Goal: Find specific page/section

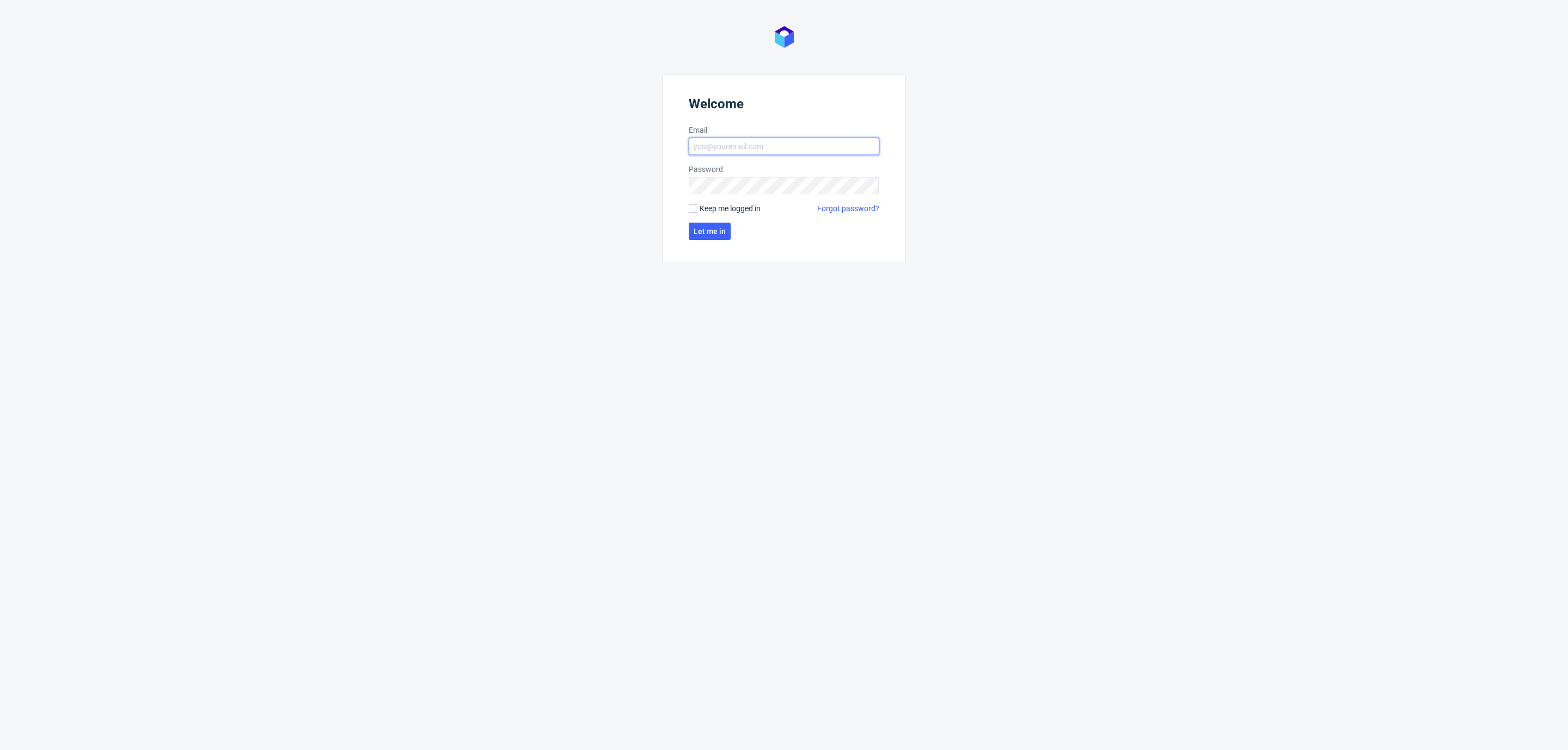
type input "[EMAIL_ADDRESS][DOMAIN_NAME]"
click at [706, 221] on form "Welcome Email [EMAIL_ADDRESS][DOMAIN_NAME] Password Keep me logged in Forgot pa…" at bounding box center [784, 168] width 244 height 188
click at [706, 223] on button "Let me in" at bounding box center [709, 231] width 42 height 17
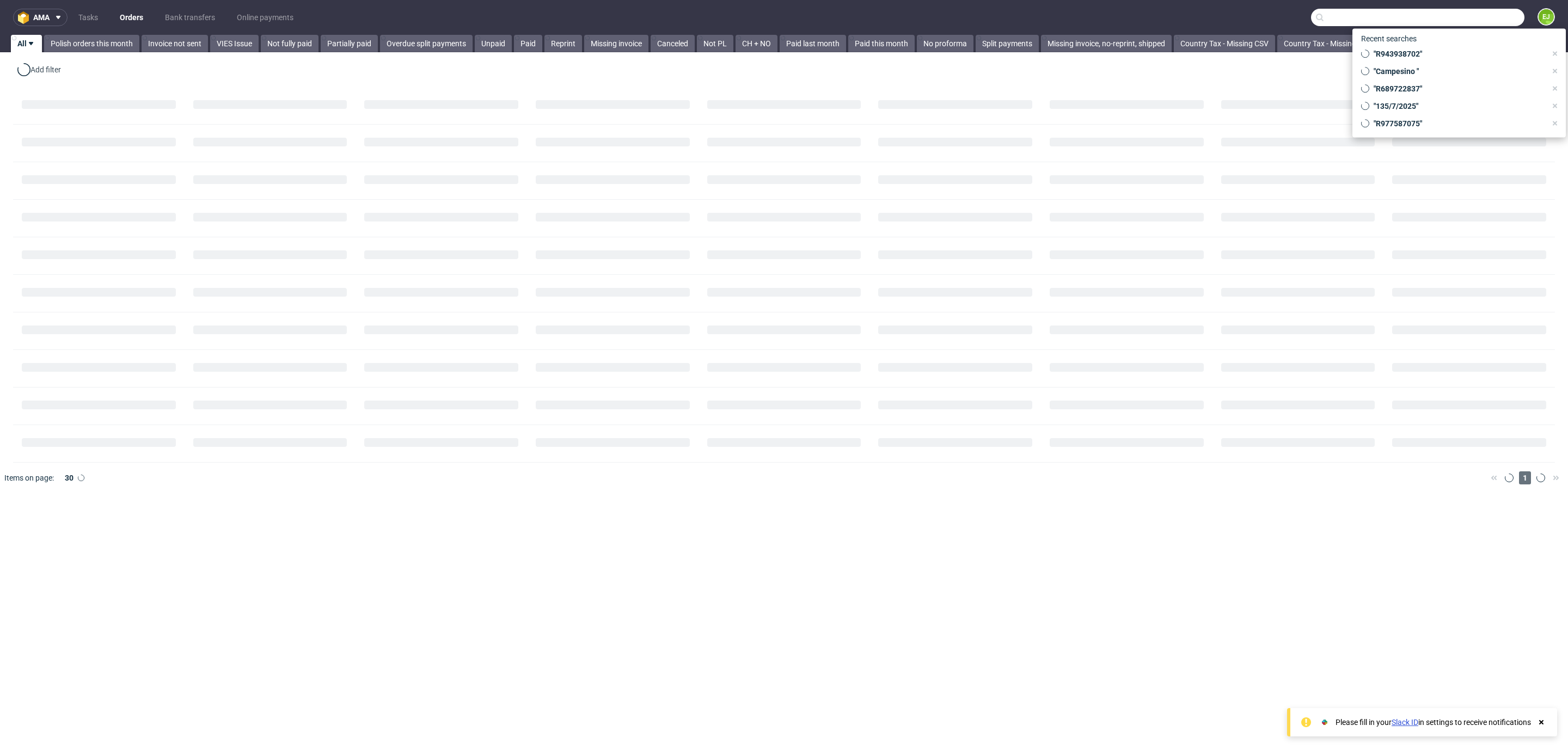
click at [1446, 17] on input "text" at bounding box center [1418, 17] width 213 height 17
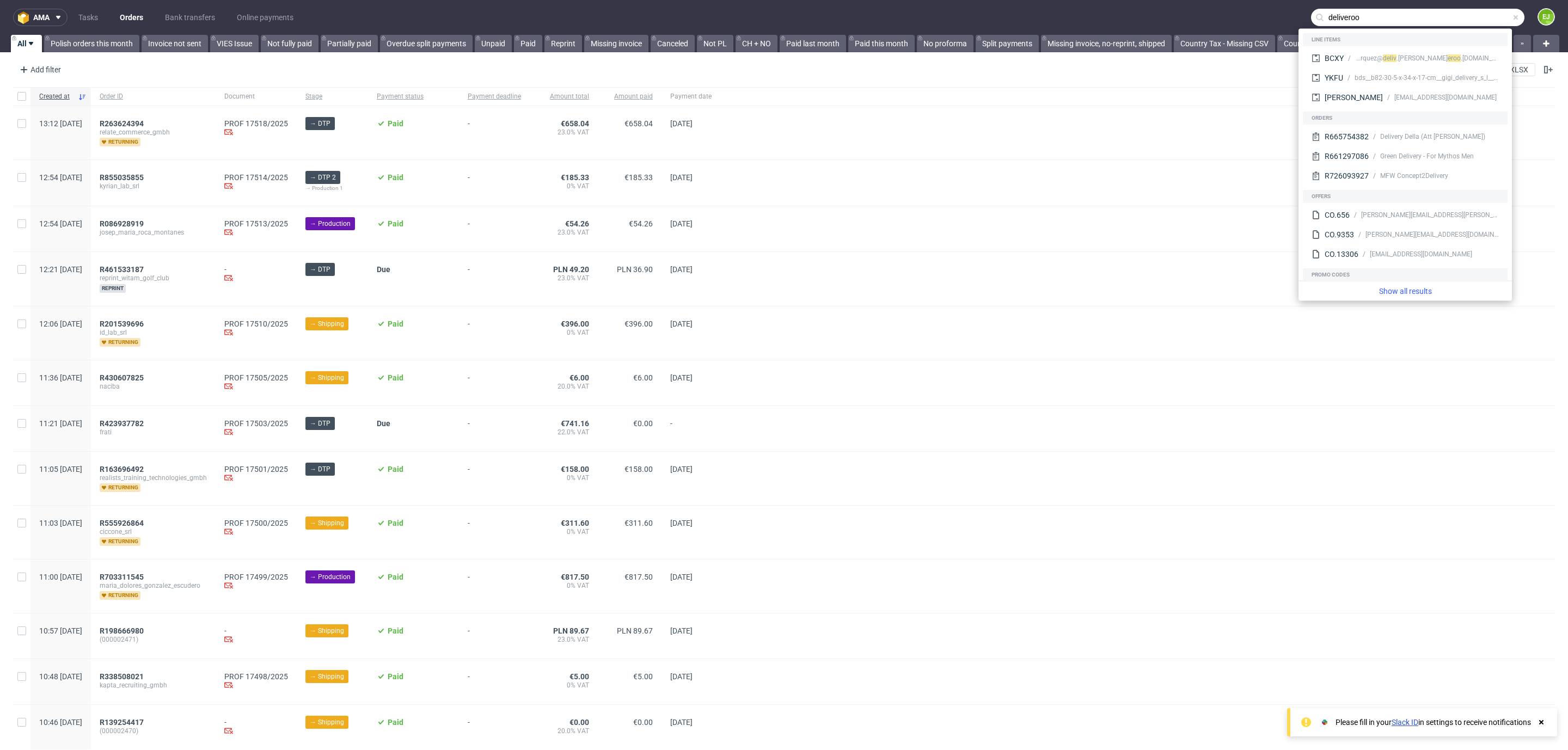
type input "deliveroo"
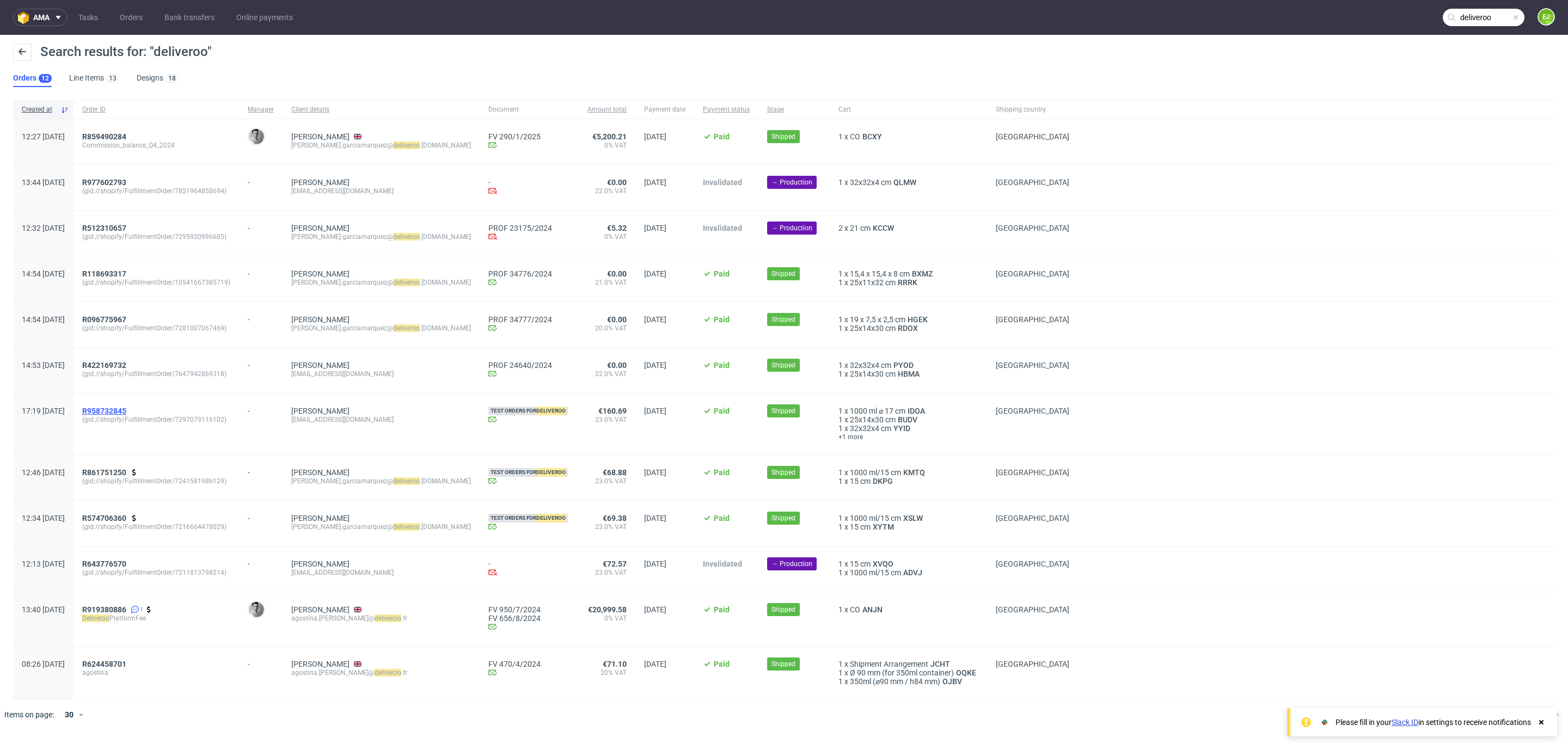
click at [126, 415] on span "R958732845" at bounding box center [104, 411] width 44 height 9
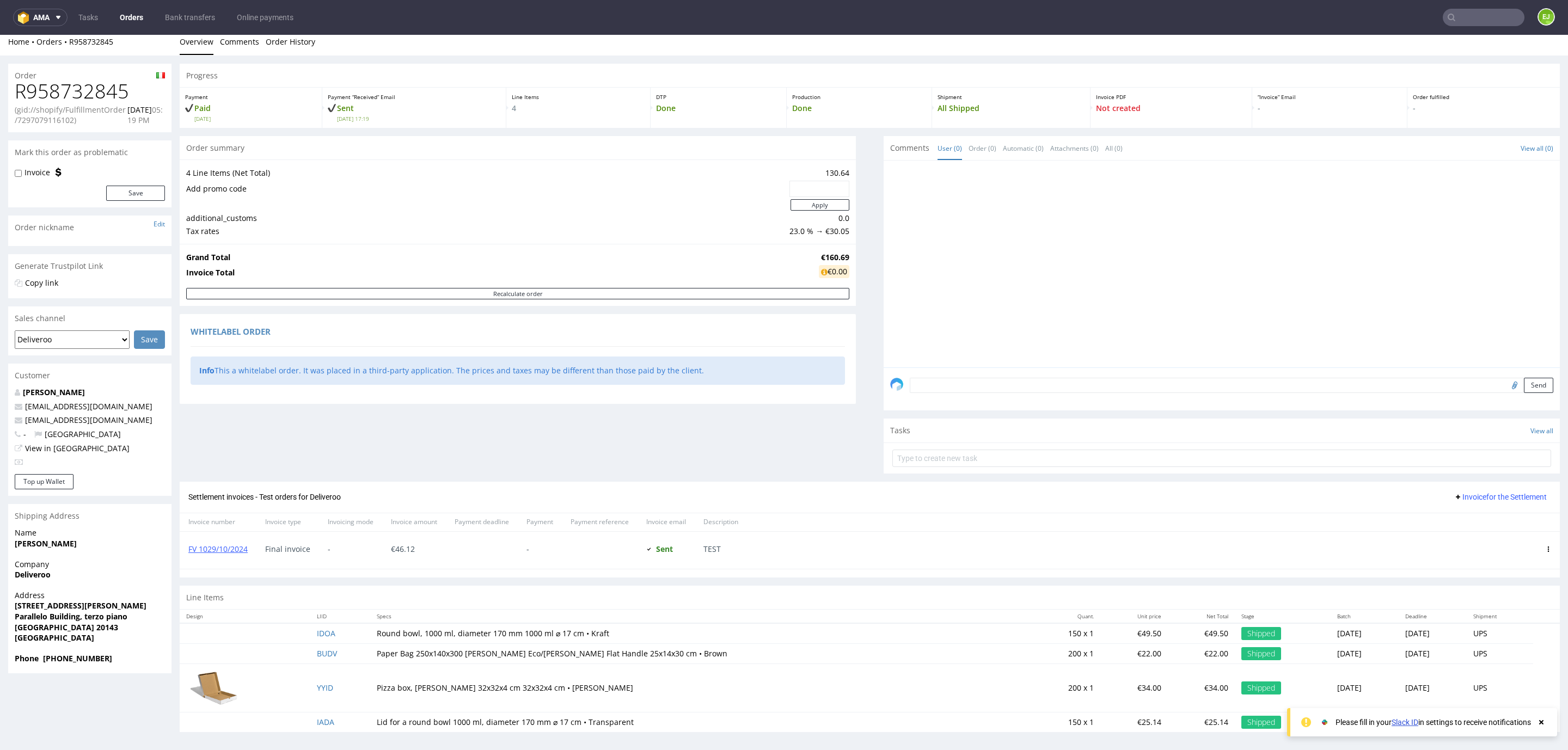
scroll to position [12, 0]
click at [241, 546] on link "FV 1029/10/2024" at bounding box center [218, 545] width 59 height 11
